Goal: Book appointment/travel/reservation

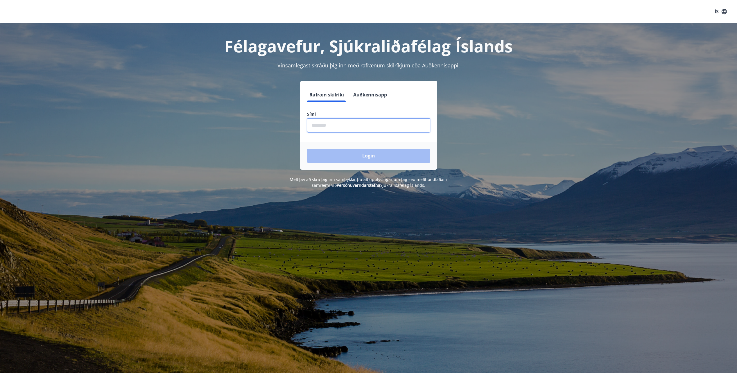
click at [335, 128] on input "phone" at bounding box center [368, 125] width 123 height 14
type input "********"
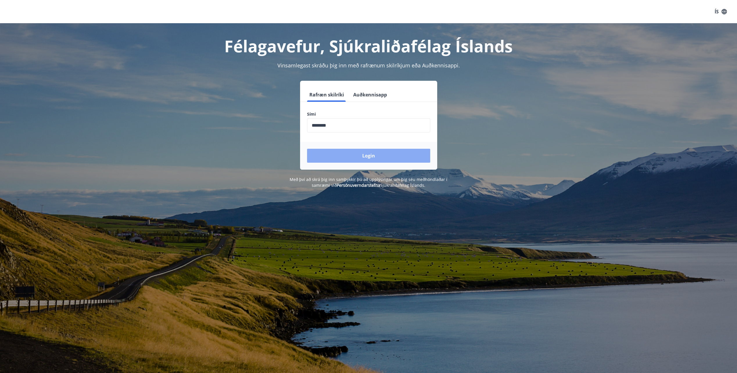
click at [363, 152] on button "Login" at bounding box center [368, 156] width 123 height 14
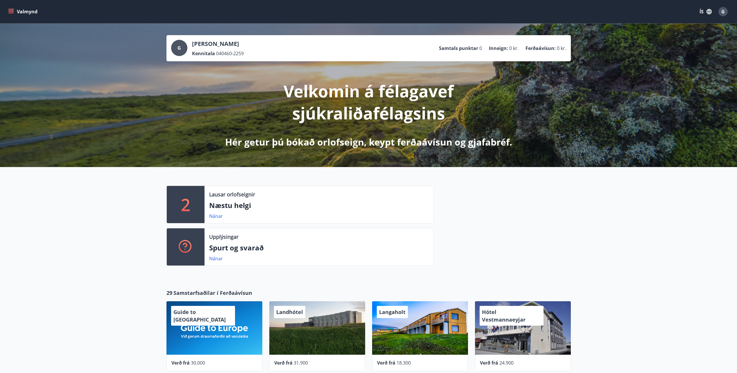
click at [12, 9] on icon "menu" at bounding box center [11, 12] width 6 height 6
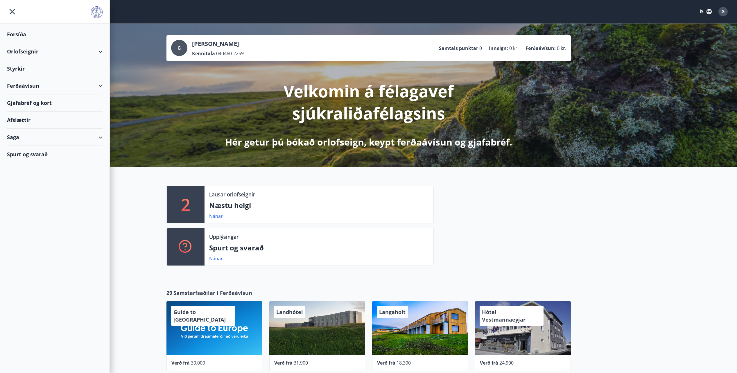
click at [27, 47] on div "Orlofseignir" at bounding box center [55, 51] width 96 height 17
click at [30, 76] on div "Bókunardagatal" at bounding box center [55, 78] width 86 height 12
